Goal: Information Seeking & Learning: Compare options

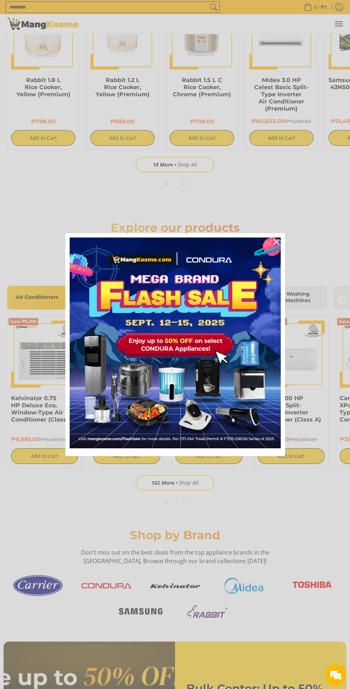
scroll to position [0, 222]
click at [265, 520] on div "Marketing offer form" at bounding box center [175, 344] width 350 height 689
click at [299, 178] on div "Marketing offer form" at bounding box center [175, 344] width 350 height 689
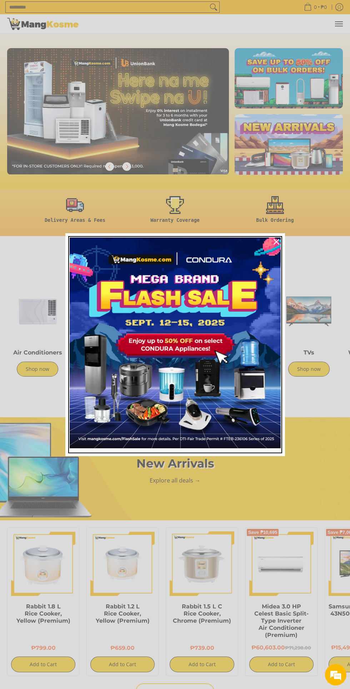
click at [233, 345] on img "Marketing offer form" at bounding box center [175, 343] width 211 height 211
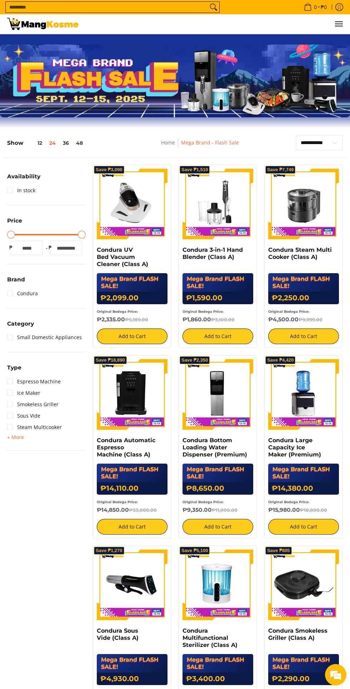
scroll to position [1, 0]
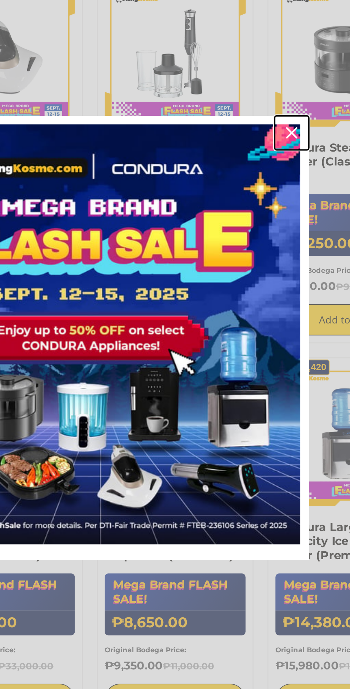
click at [280, 242] on div "Close" at bounding box center [276, 241] width 11 height 11
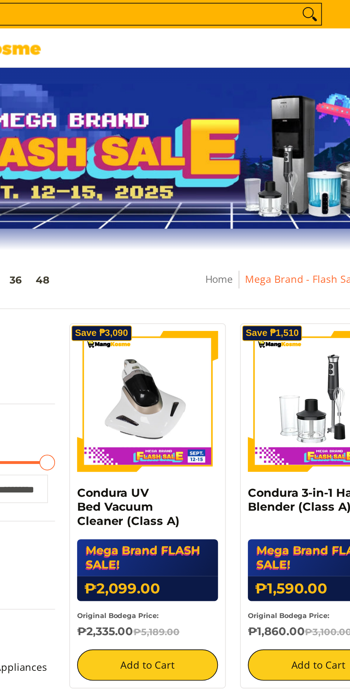
scroll to position [0, 0]
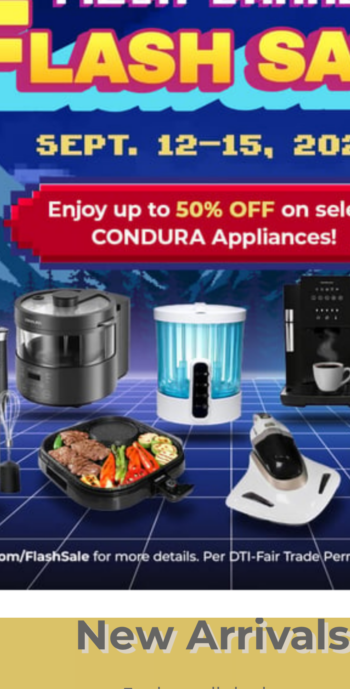
scroll to position [0, 222]
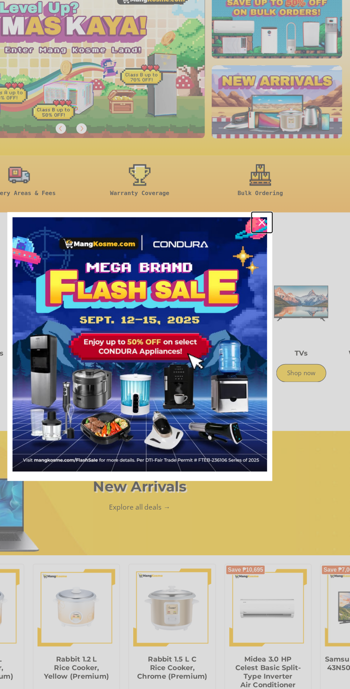
click at [276, 242] on icon "close icon" at bounding box center [276, 242] width 6 height 6
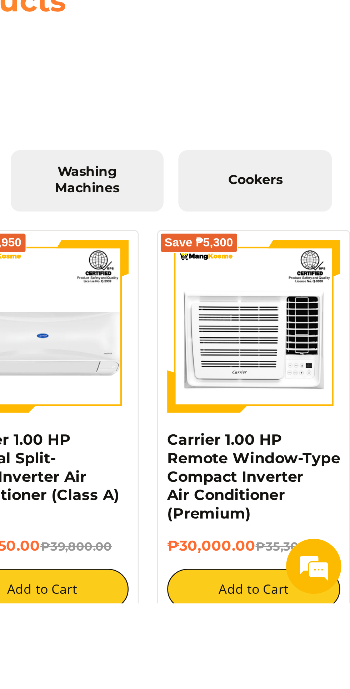
scroll to position [0, 0]
click at [260, 531] on span "Washing Machines" at bounding box center [247, 525] width 49 height 12
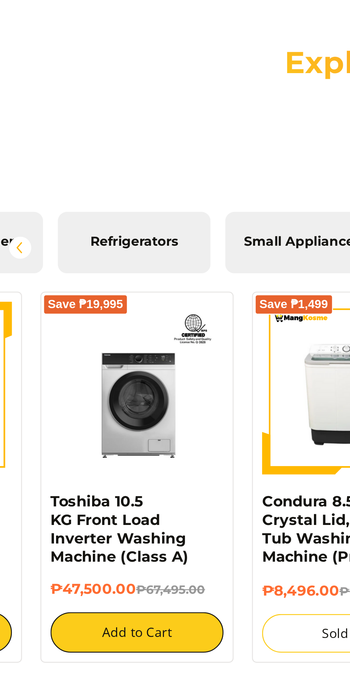
scroll to position [0, 161]
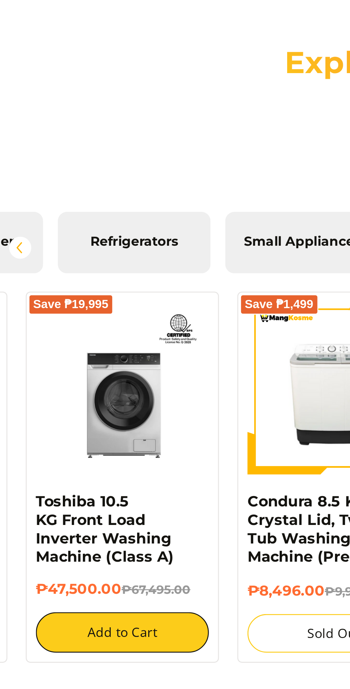
click at [65, 321] on span "Refrigerators" at bounding box center [52, 317] width 49 height 6
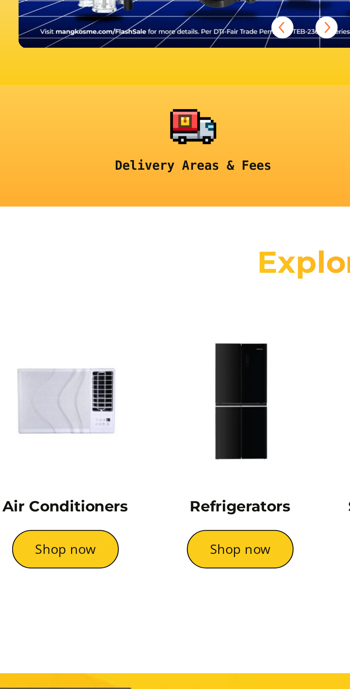
scroll to position [0, 12]
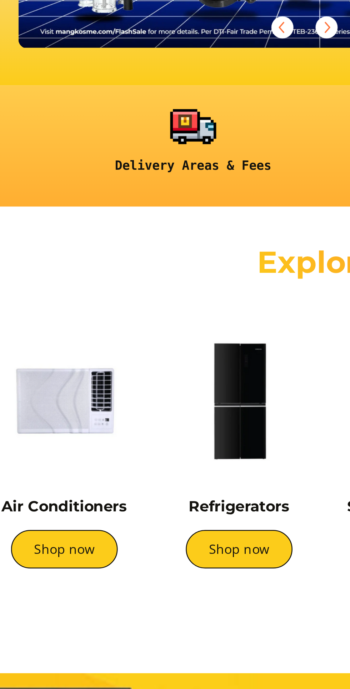
click at [98, 373] on link "Shop now" at bounding box center [92, 369] width 41 height 15
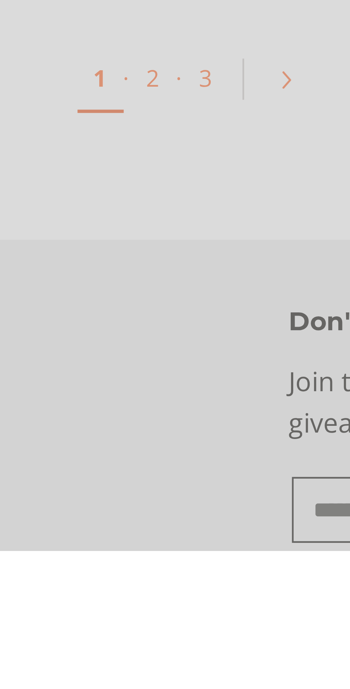
scroll to position [1105, 0]
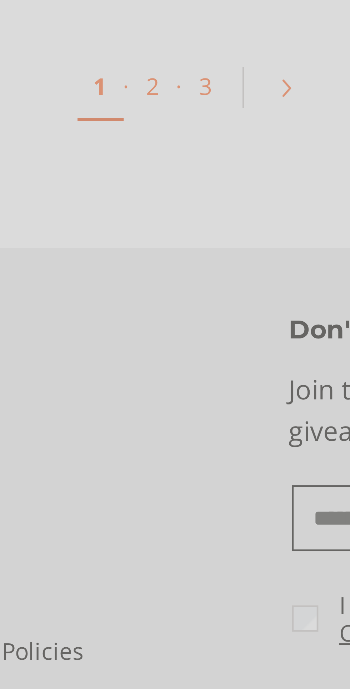
click at [218, 522] on div "Marketing offer form" at bounding box center [175, 344] width 350 height 689
click at [216, 520] on div "Marketing offer form" at bounding box center [175, 344] width 350 height 689
click at [217, 522] on div "Marketing offer form" at bounding box center [175, 344] width 350 height 689
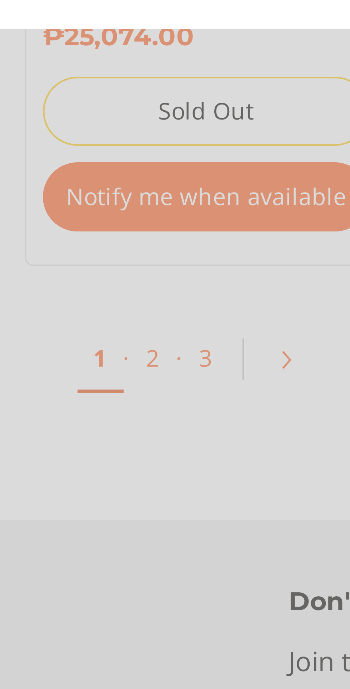
click at [204, 524] on div "Marketing offer form" at bounding box center [175, 344] width 350 height 689
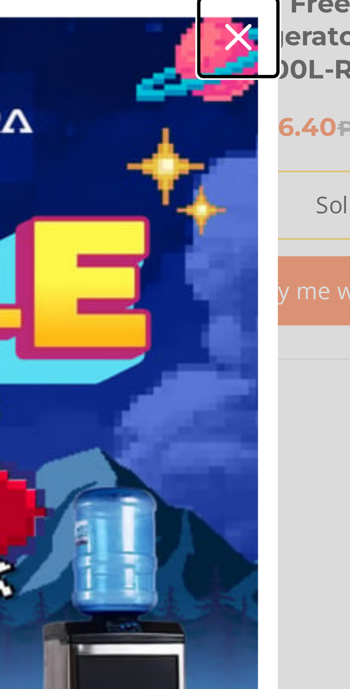
click at [277, 241] on icon "close icon" at bounding box center [276, 242] width 6 height 6
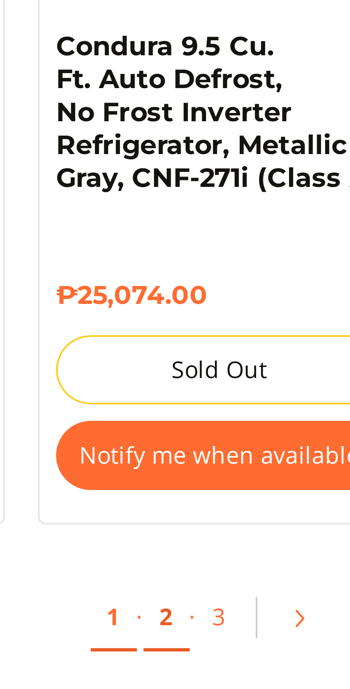
click at [207, 522] on link "2" at bounding box center [206, 528] width 10 height 15
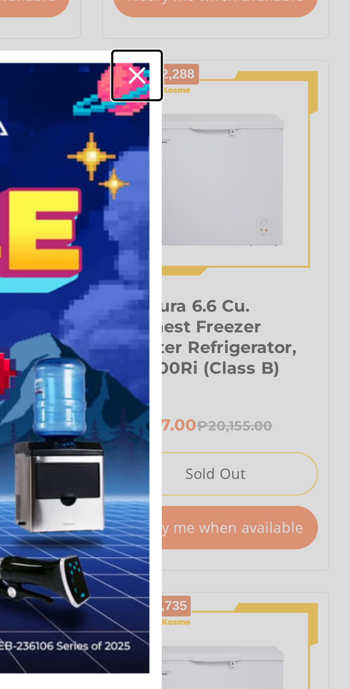
click at [274, 242] on icon "close icon" at bounding box center [276, 242] width 6 height 6
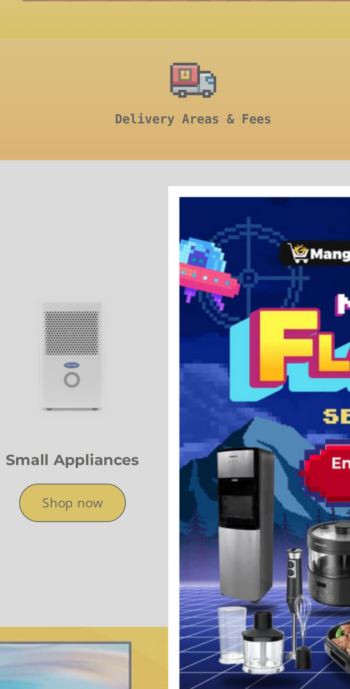
scroll to position [0, 212]
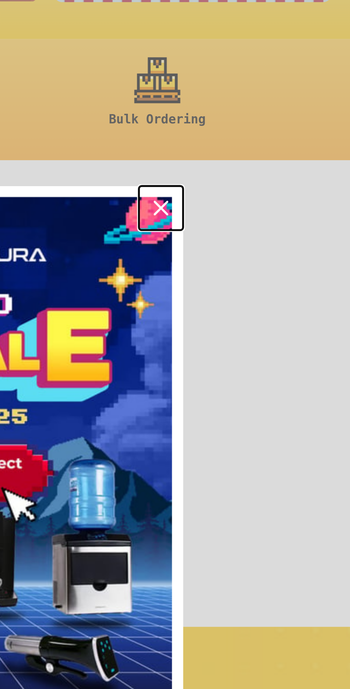
click at [280, 248] on div "Close" at bounding box center [276, 241] width 11 height 11
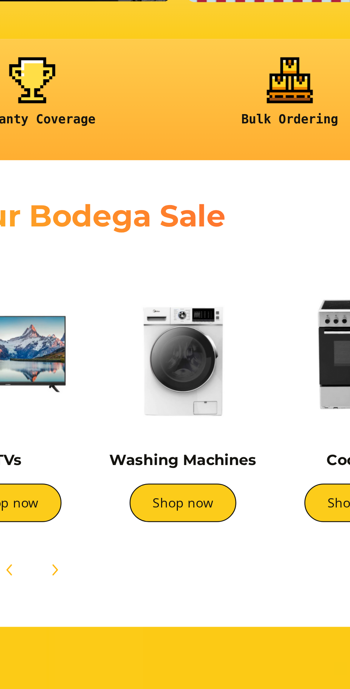
scroll to position [0, 443]
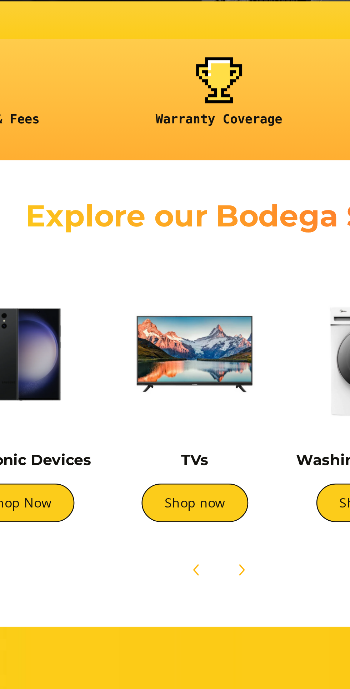
click at [219, 358] on link "Shop now" at bounding box center [233, 356] width 41 height 15
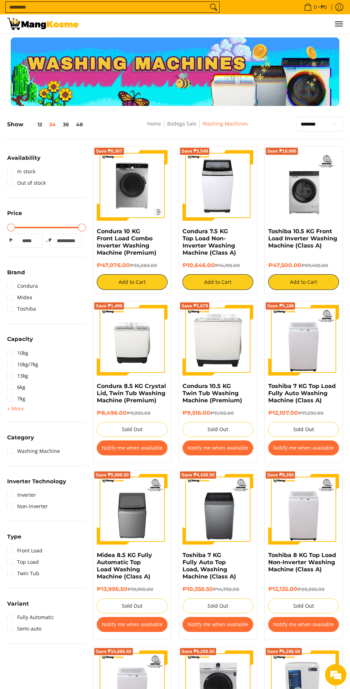
scroll to position [2, 0]
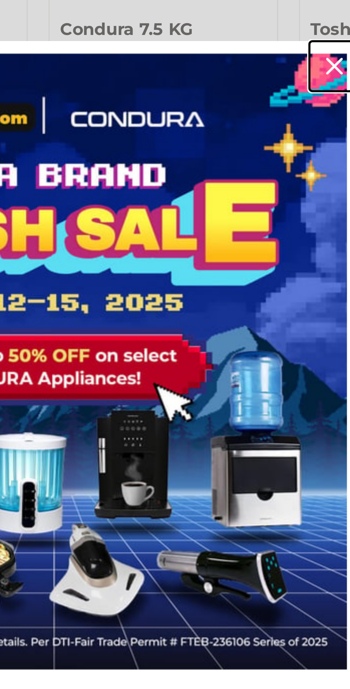
click at [276, 241] on icon "close icon" at bounding box center [276, 242] width 6 height 6
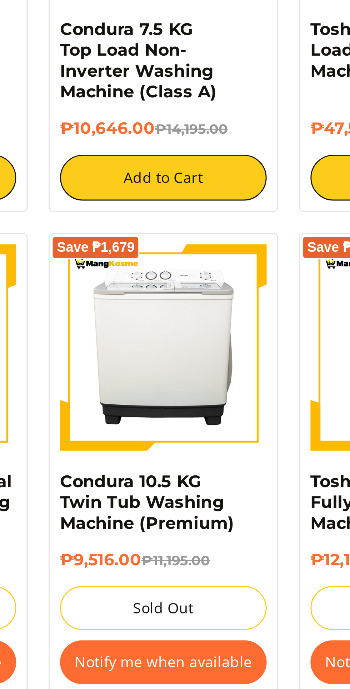
scroll to position [0, 0]
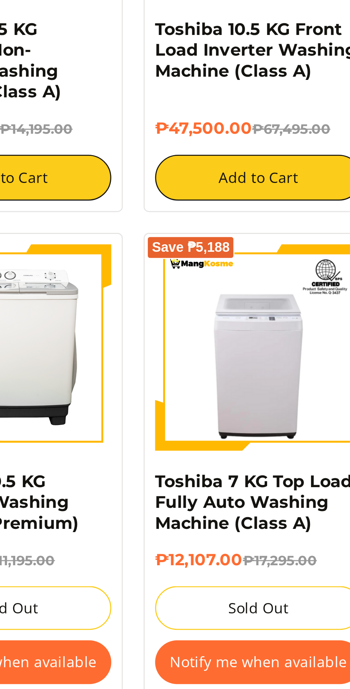
click at [305, 410] on del "₱17,295.00" at bounding box center [310, 411] width 25 height 5
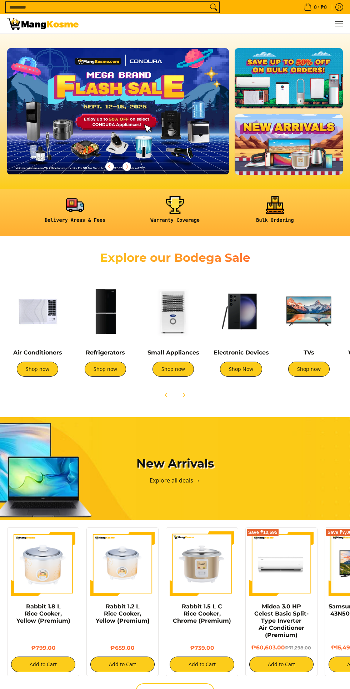
click at [180, 308] on img at bounding box center [173, 311] width 61 height 61
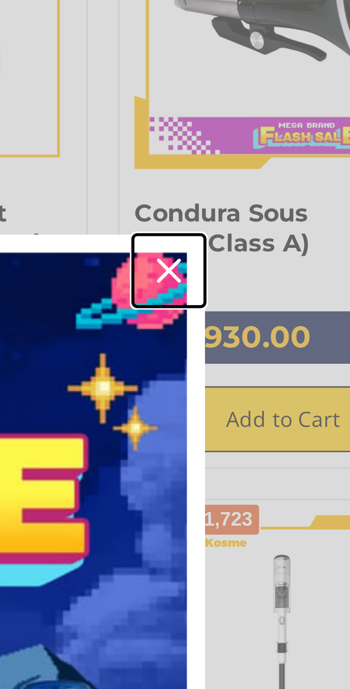
click at [279, 242] on div "Close" at bounding box center [276, 241] width 11 height 11
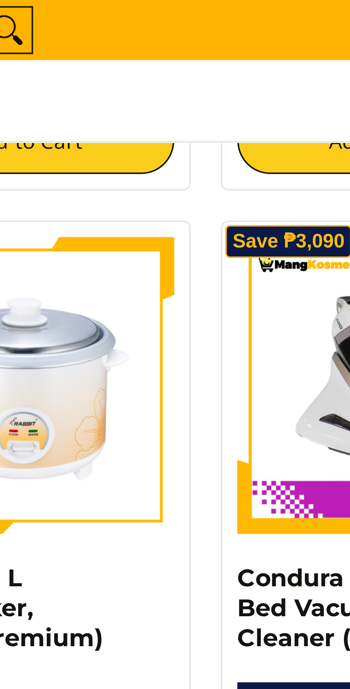
scroll to position [705, 0]
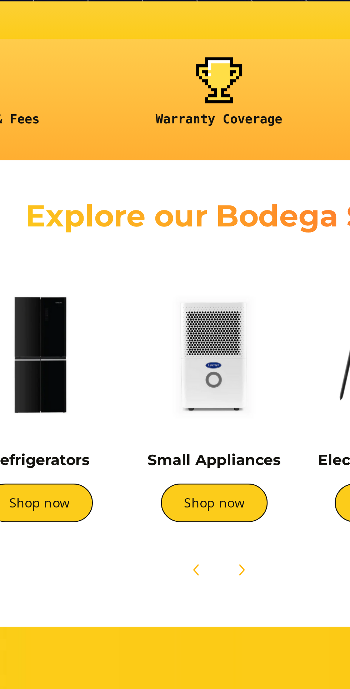
scroll to position [0, 51]
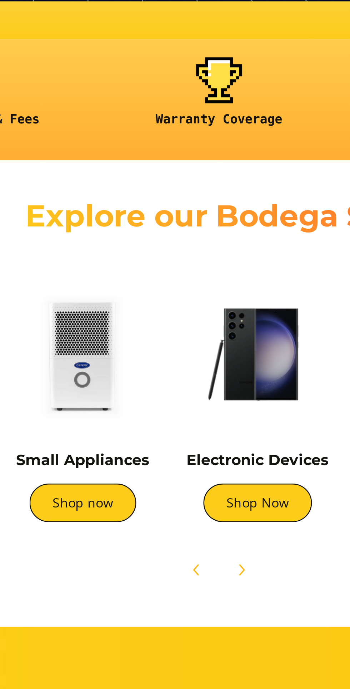
click at [192, 360] on link "Shop Now" at bounding box center [190, 356] width 42 height 15
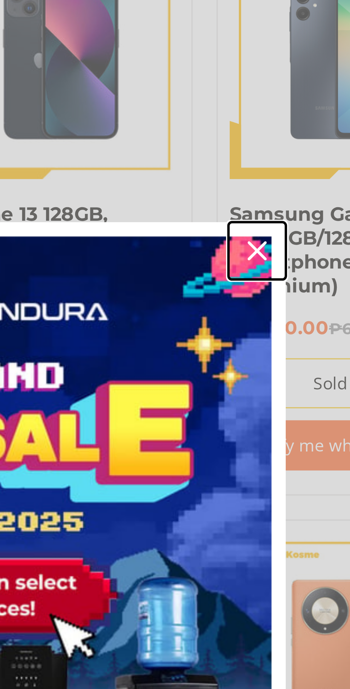
click at [276, 244] on icon "close icon" at bounding box center [276, 242] width 6 height 6
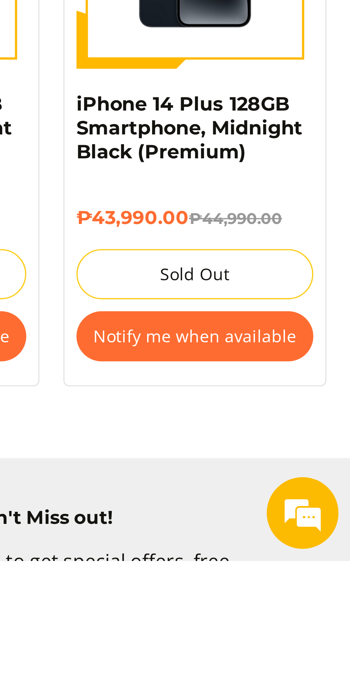
scroll to position [750, 0]
